Goal: Use online tool/utility: Utilize a website feature to perform a specific function

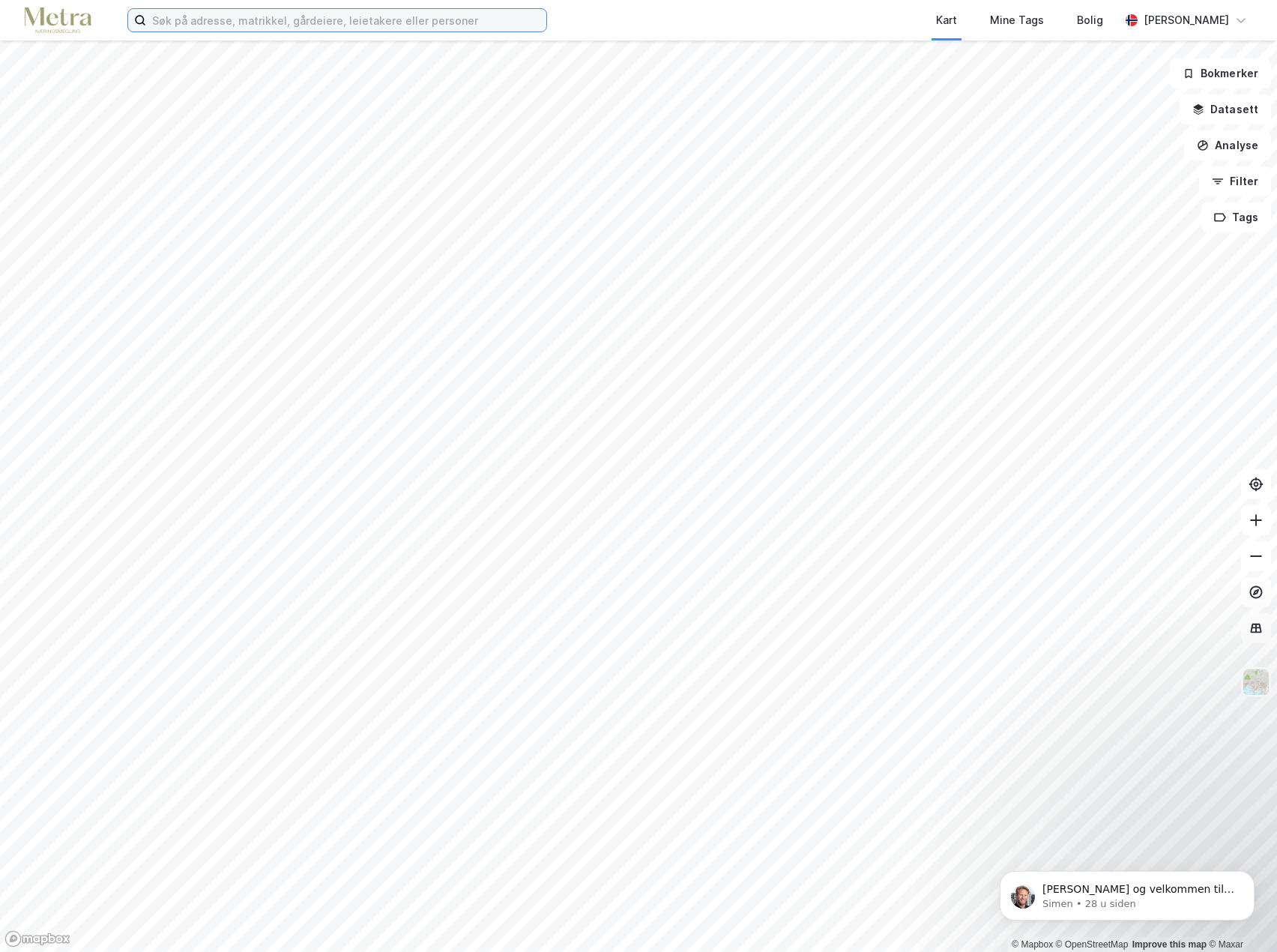
click at [287, 23] on input at bounding box center [346, 20] width 401 height 23
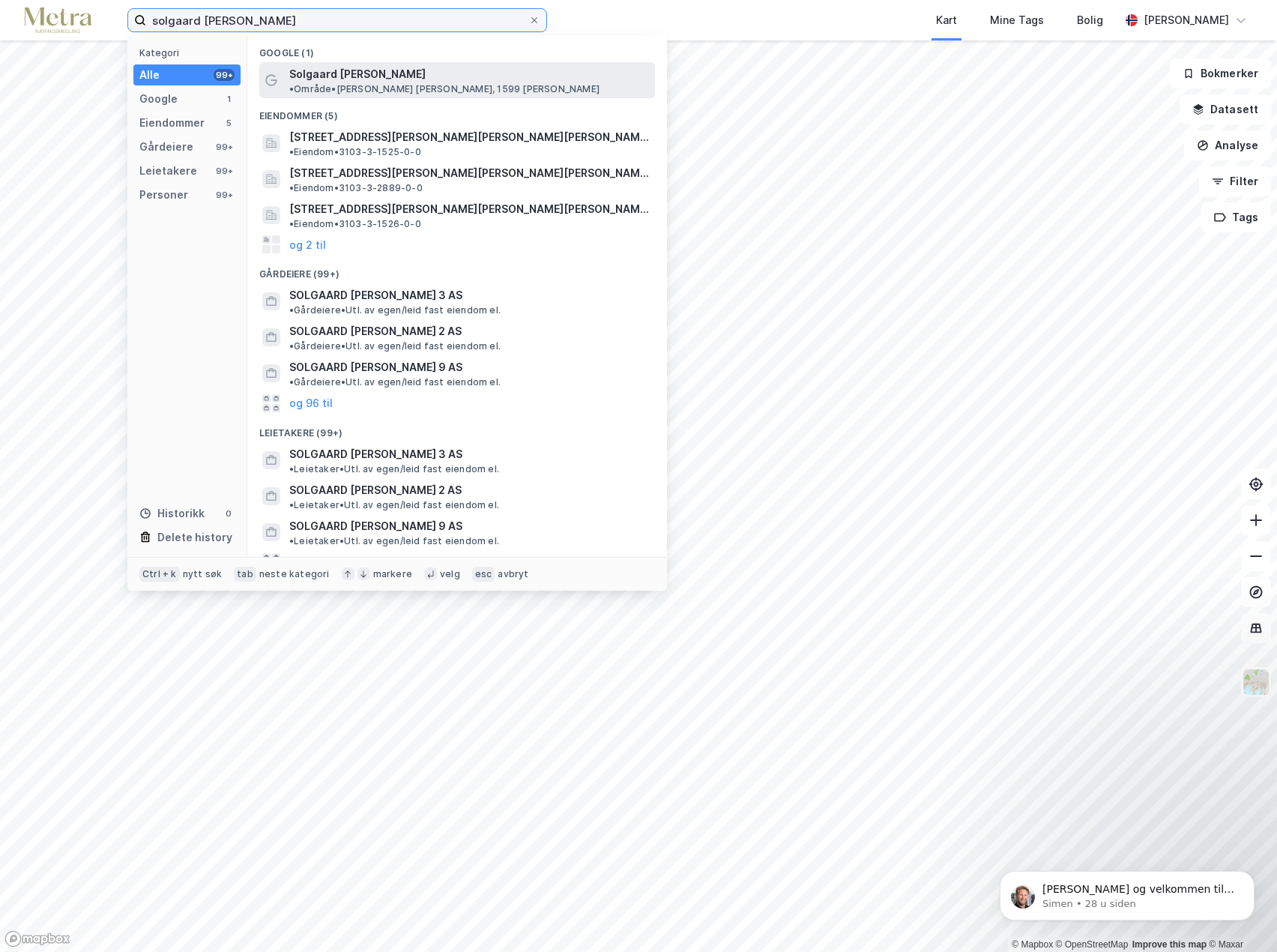
type input "solgaard [PERSON_NAME]"
click at [387, 83] on span "• Område • [PERSON_NAME], 1599 [PERSON_NAME]" at bounding box center [444, 89] width 311 height 12
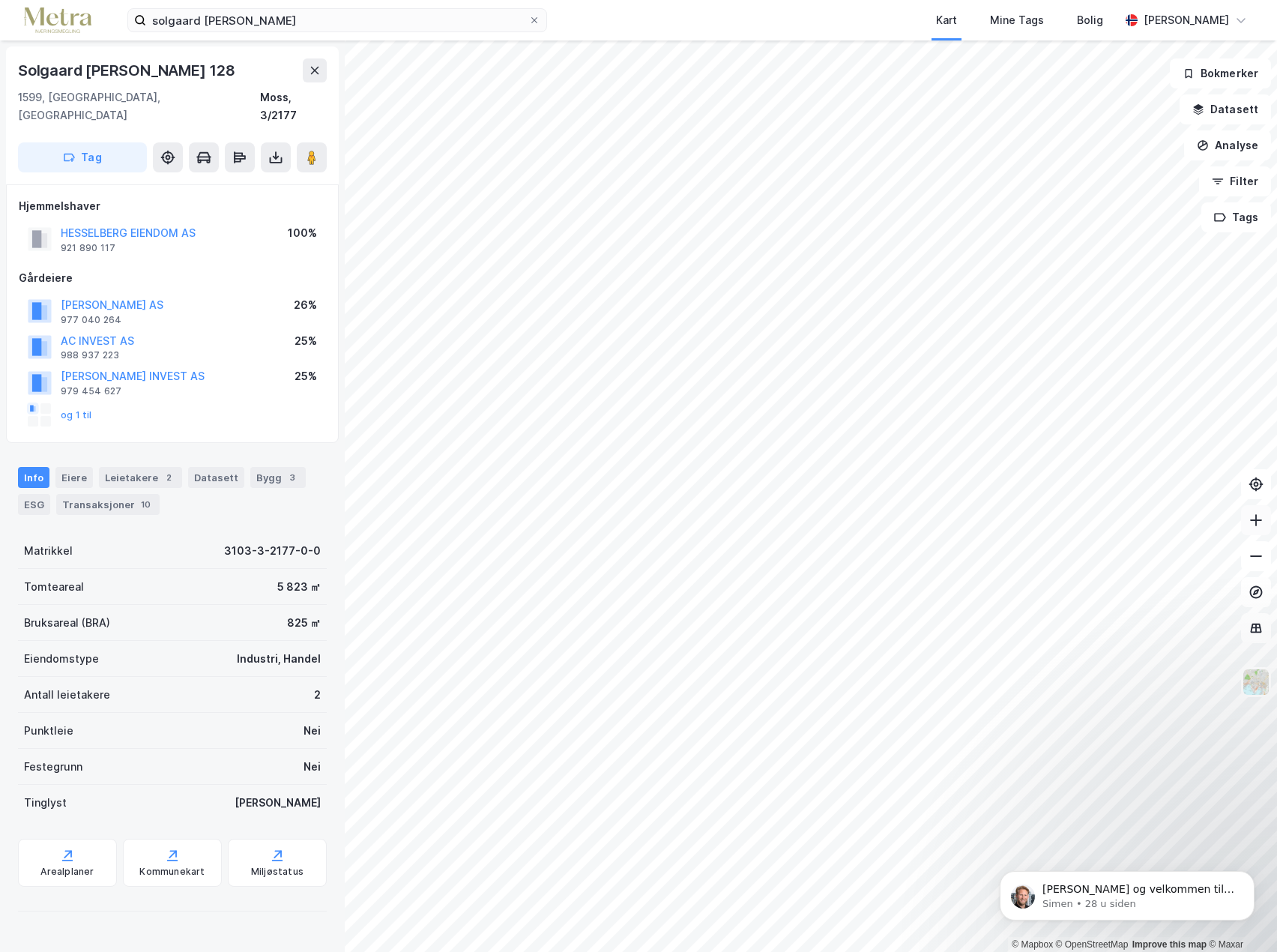
click at [1262, 527] on icon at bounding box center [1256, 520] width 15 height 15
click at [1257, 523] on icon at bounding box center [1256, 520] width 15 height 15
click at [1226, 111] on button "Datasett" at bounding box center [1225, 110] width 92 height 30
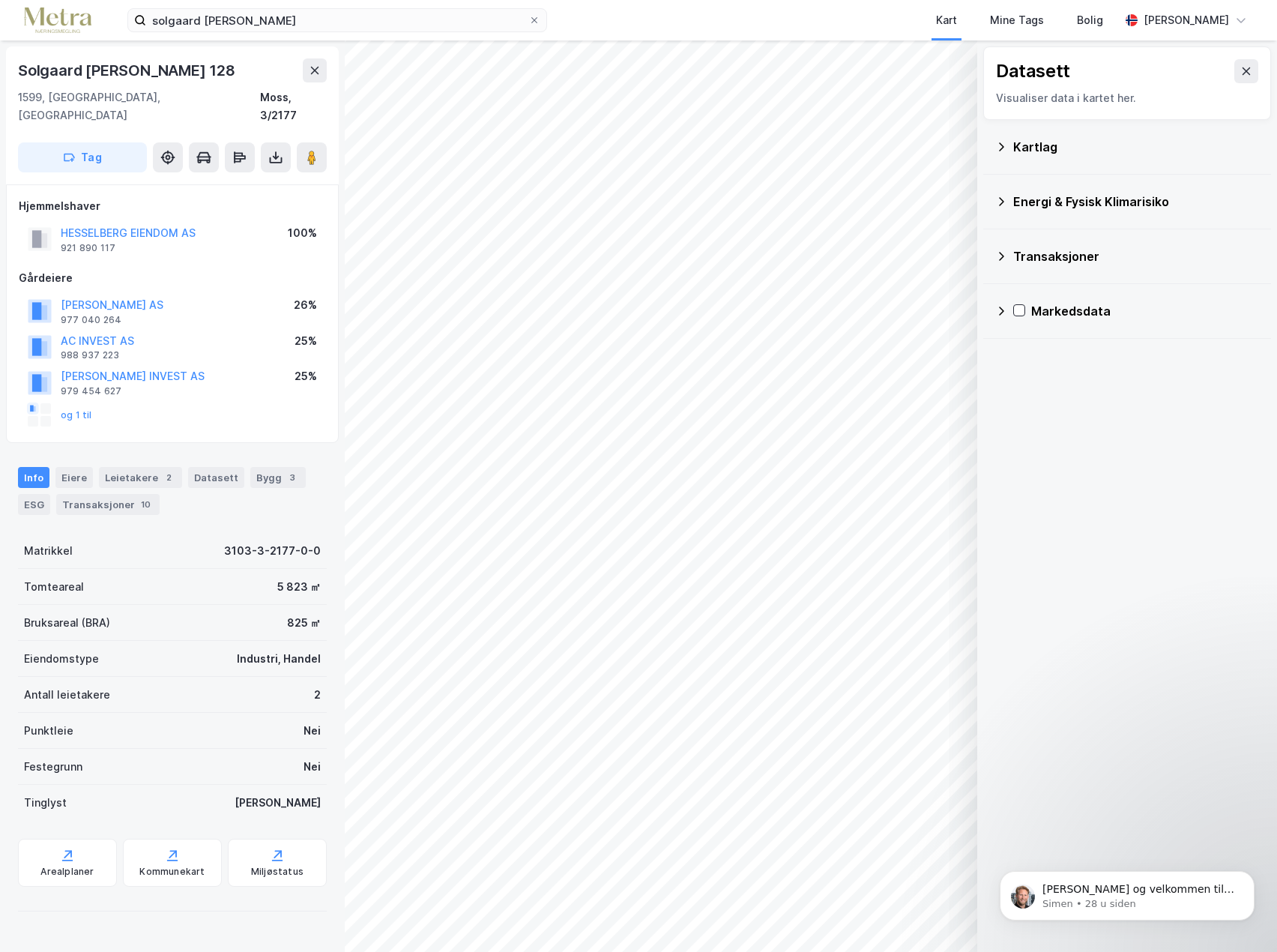
click at [1226, 111] on div "Datasett Visualiser data i kartet her." at bounding box center [1127, 83] width 288 height 74
click at [1243, 68] on icon at bounding box center [1247, 71] width 9 height 8
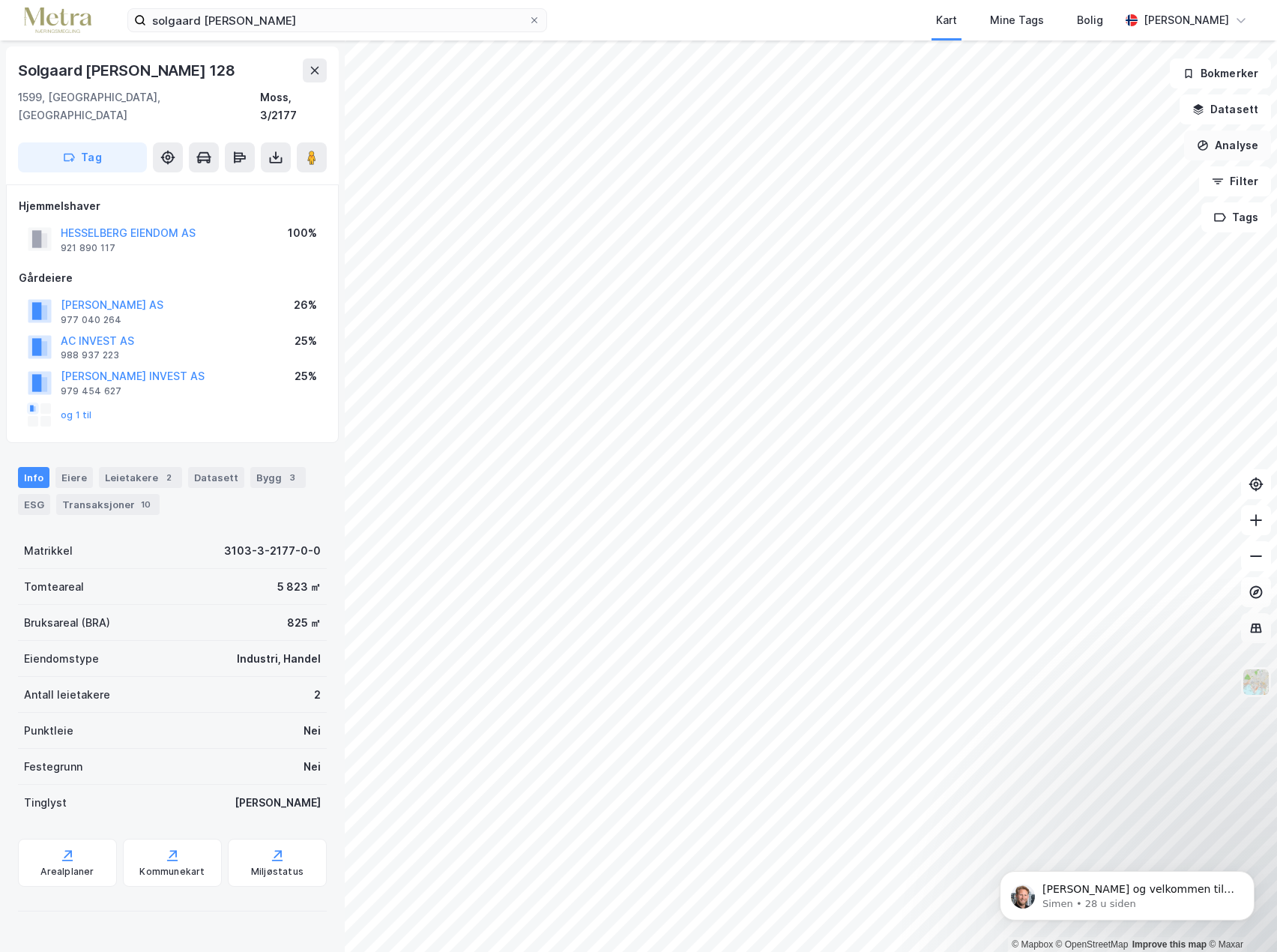
click at [1238, 135] on button "Analyse" at bounding box center [1228, 146] width 87 height 30
click at [1077, 143] on div "Mål avstand" at bounding box center [1098, 146] width 131 height 12
click at [1226, 146] on button "Analyse" at bounding box center [1228, 146] width 87 height 30
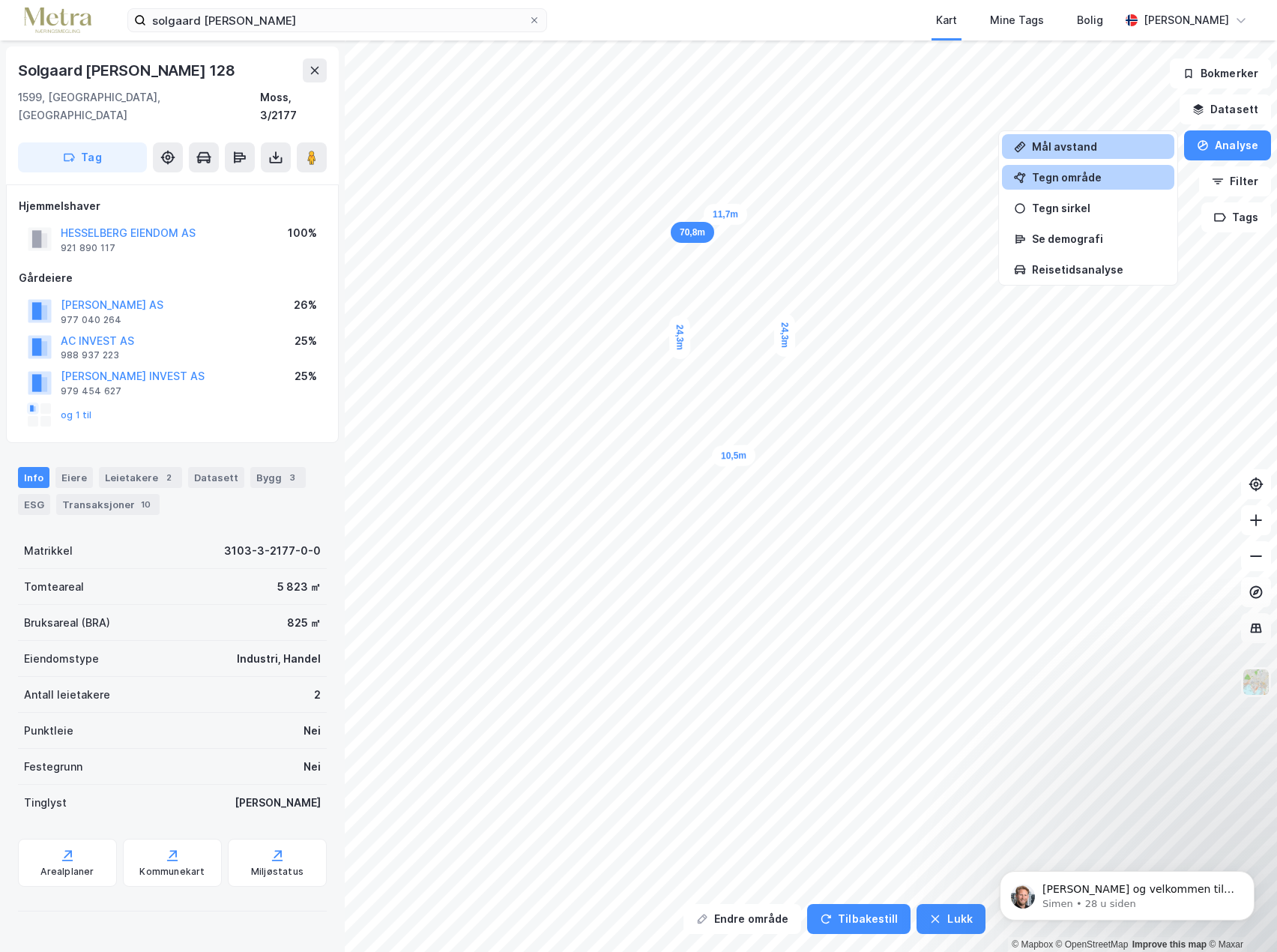
click at [1081, 178] on div "Tegn område" at bounding box center [1098, 176] width 131 height 12
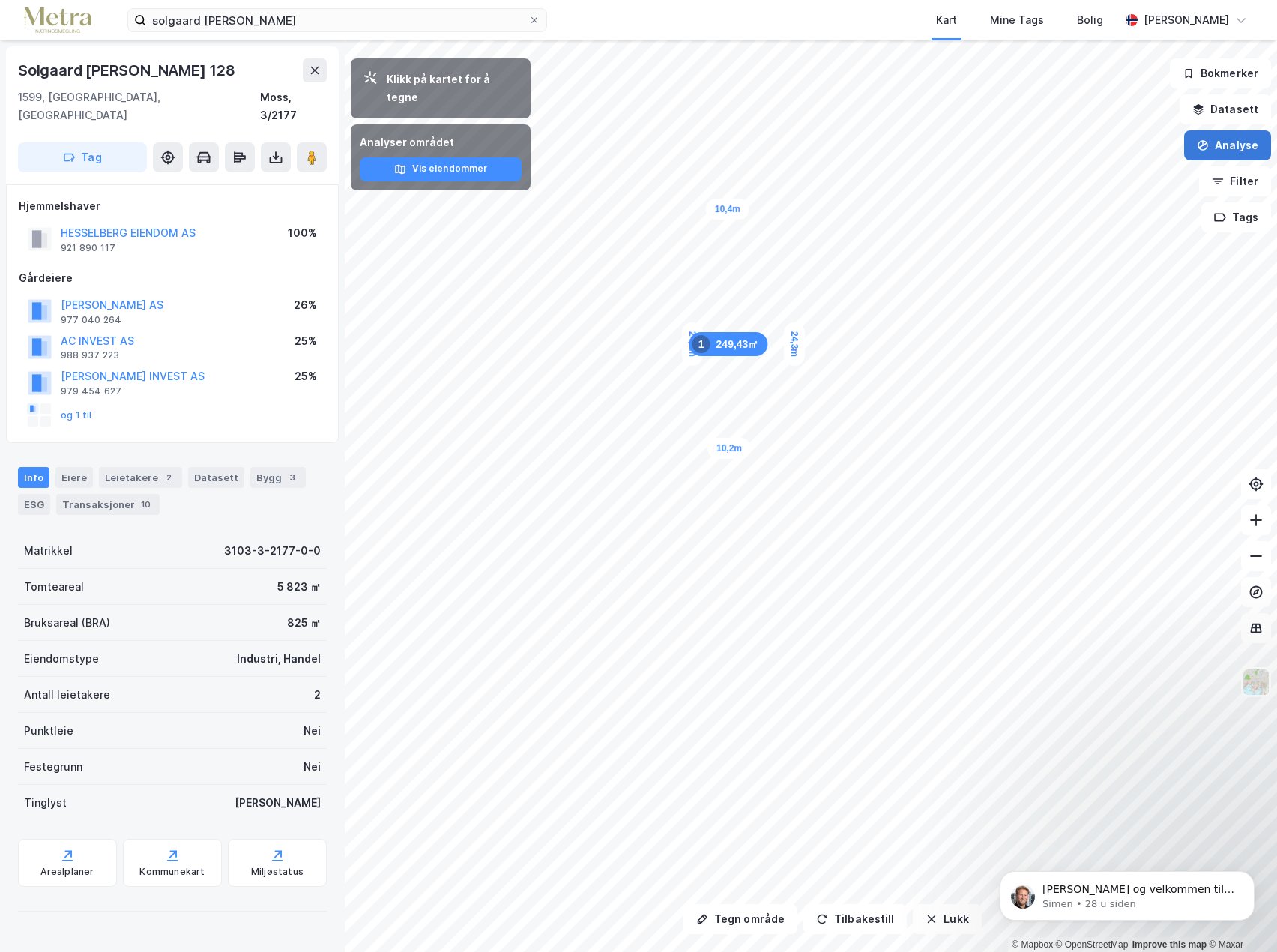
click at [1217, 146] on button "Analyse" at bounding box center [1228, 146] width 87 height 30
click at [1094, 175] on div "Tegn område" at bounding box center [1098, 176] width 131 height 12
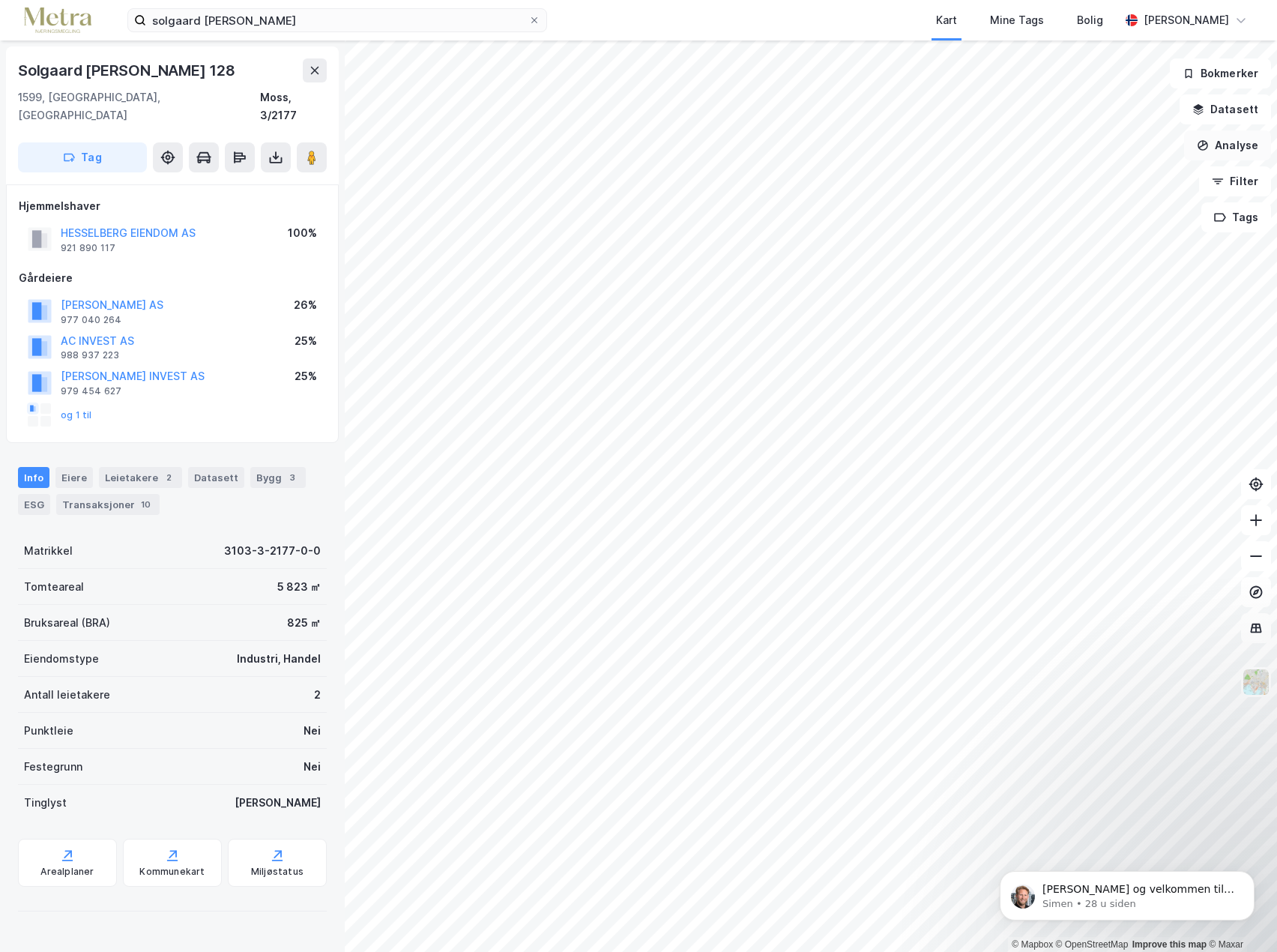
click at [1214, 152] on button "Analyse" at bounding box center [1228, 146] width 87 height 30
click at [1070, 181] on div "Tegn område" at bounding box center [1098, 176] width 131 height 12
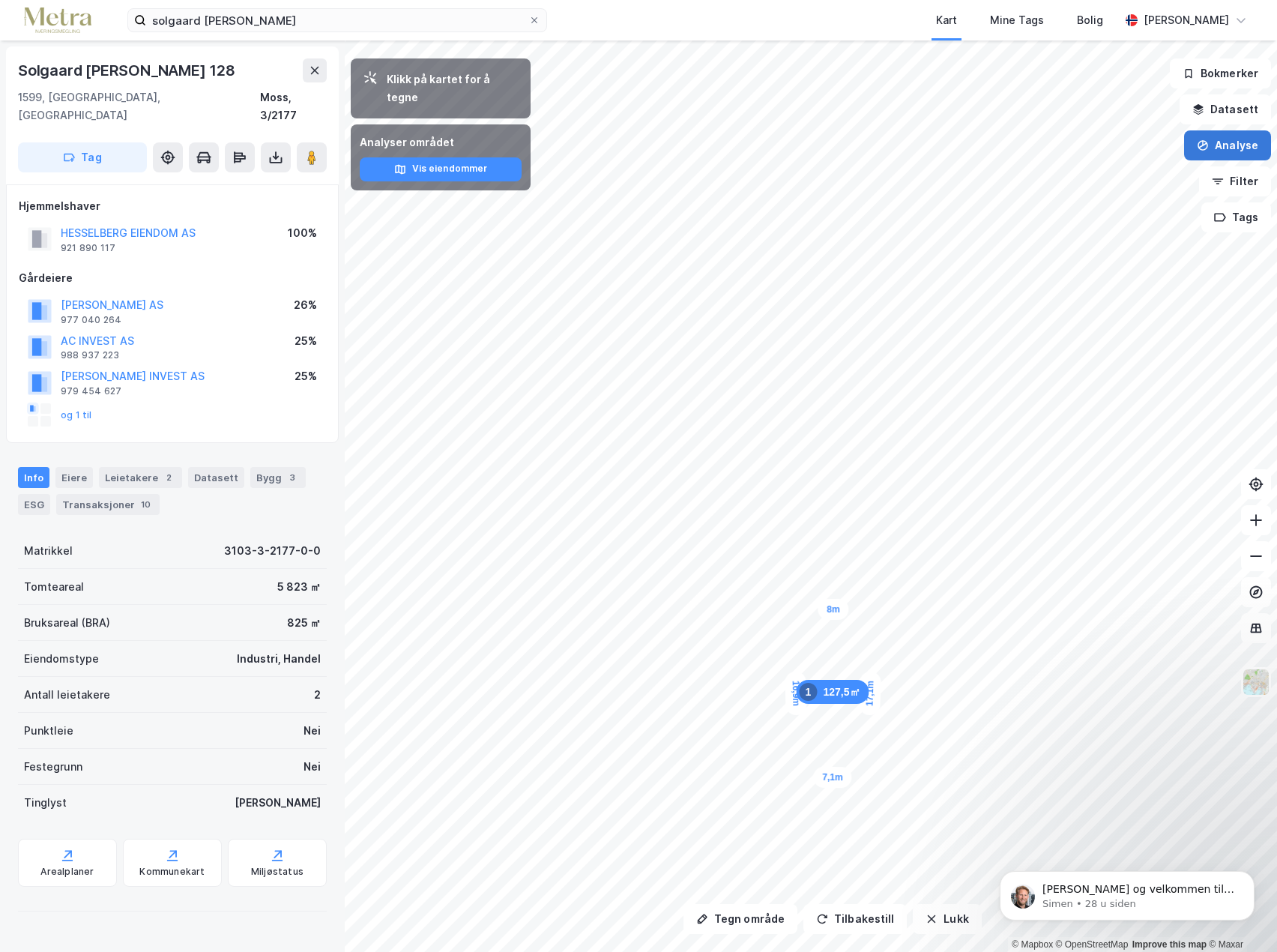
click at [1238, 153] on button "Analyse" at bounding box center [1228, 146] width 87 height 30
click at [1075, 176] on div "Tegn område" at bounding box center [1098, 176] width 131 height 12
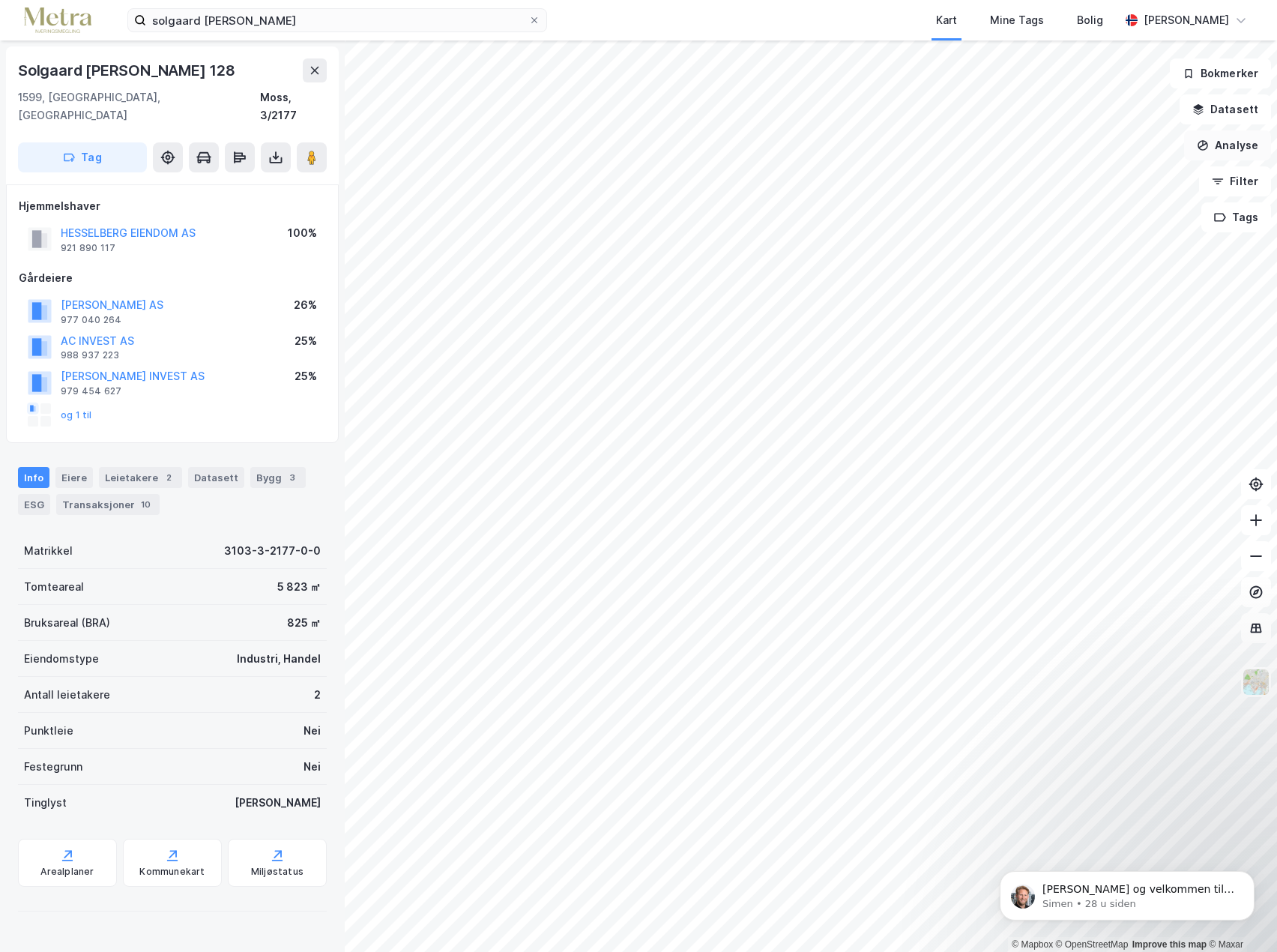
click at [1250, 145] on button "Analyse" at bounding box center [1228, 146] width 87 height 30
click at [1079, 177] on div "Tegn område" at bounding box center [1098, 176] width 131 height 12
